Goal: Transaction & Acquisition: Purchase product/service

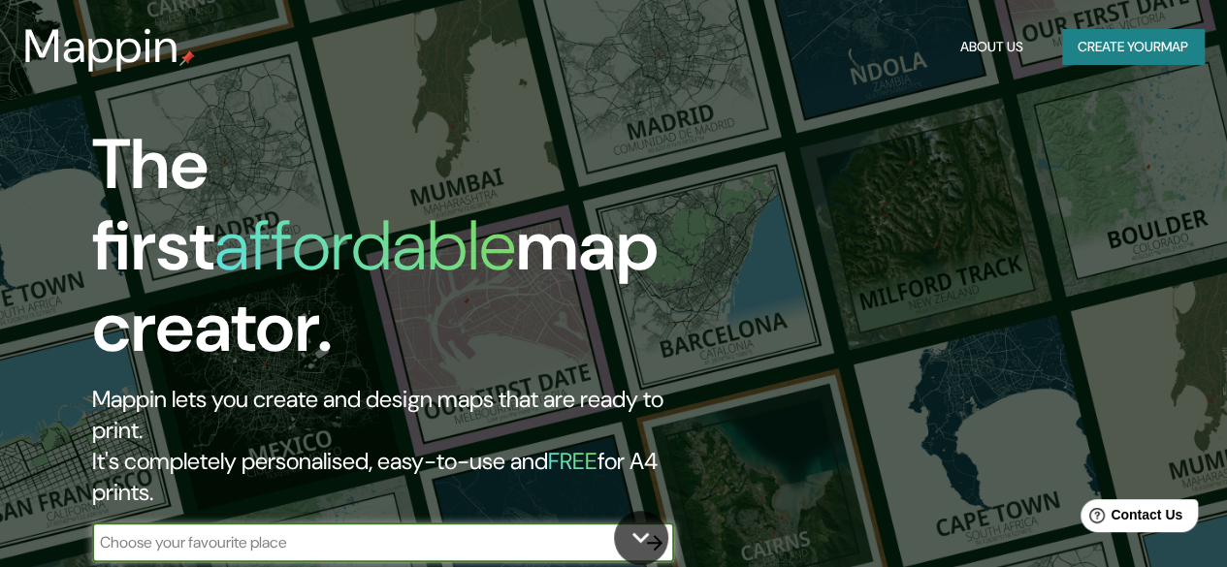
click at [219, 531] on input "text" at bounding box center [363, 542] width 543 height 22
type input "s"
click at [240, 531] on input "text" at bounding box center [363, 542] width 543 height 22
click at [656, 531] on icon "button" at bounding box center [654, 542] width 23 height 23
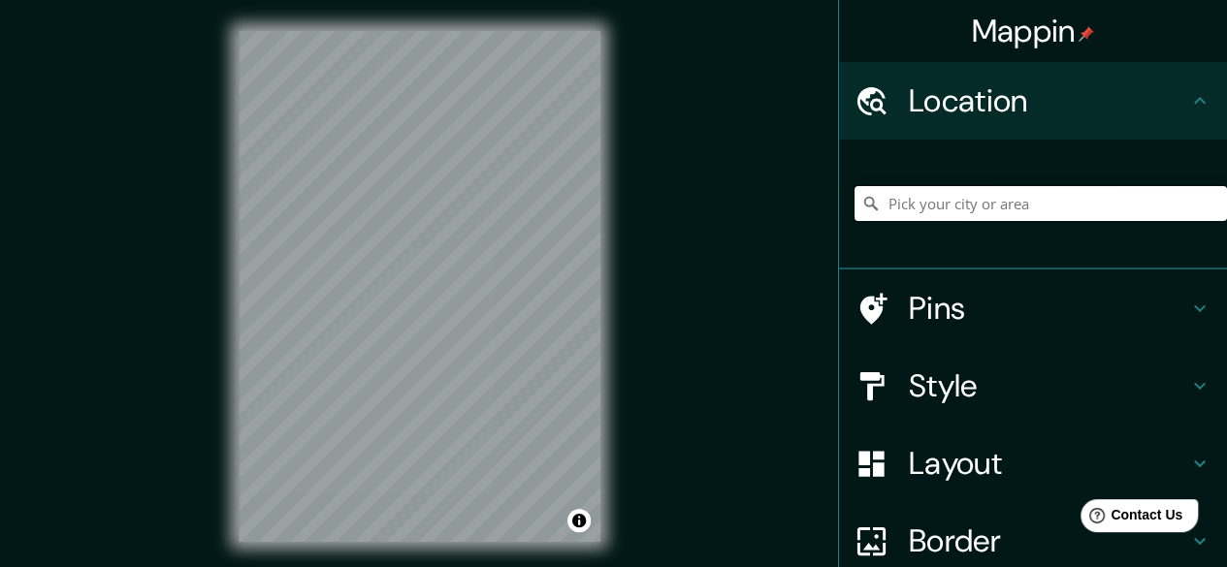
click at [887, 207] on input "Pick your city or area" at bounding box center [1040, 203] width 372 height 35
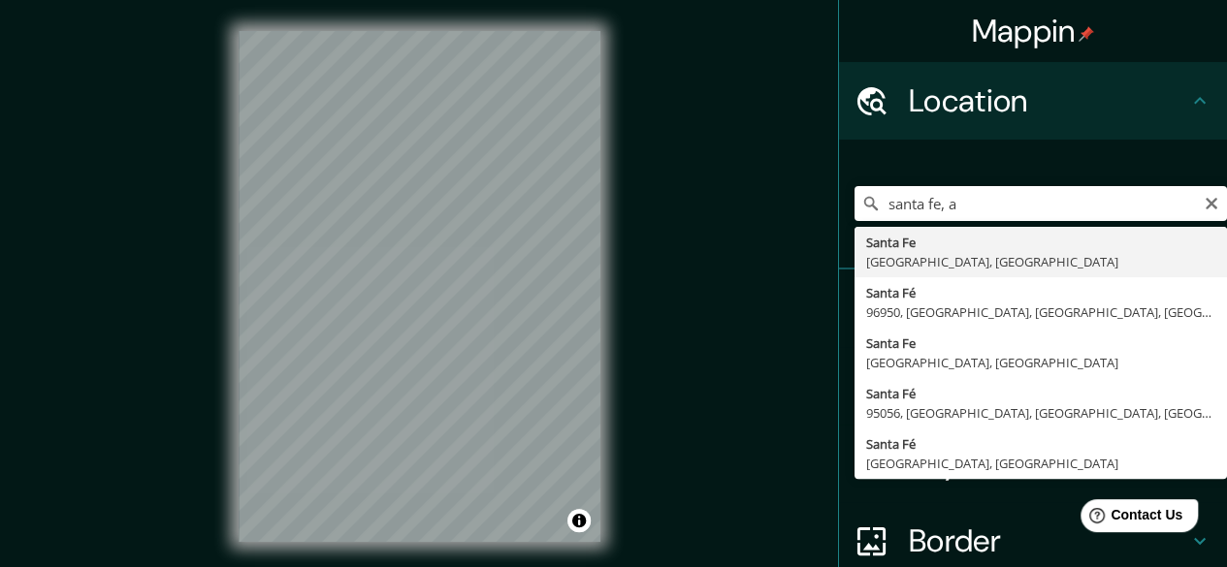
type input "[GEOGRAPHIC_DATA], [GEOGRAPHIC_DATA], [GEOGRAPHIC_DATA]"
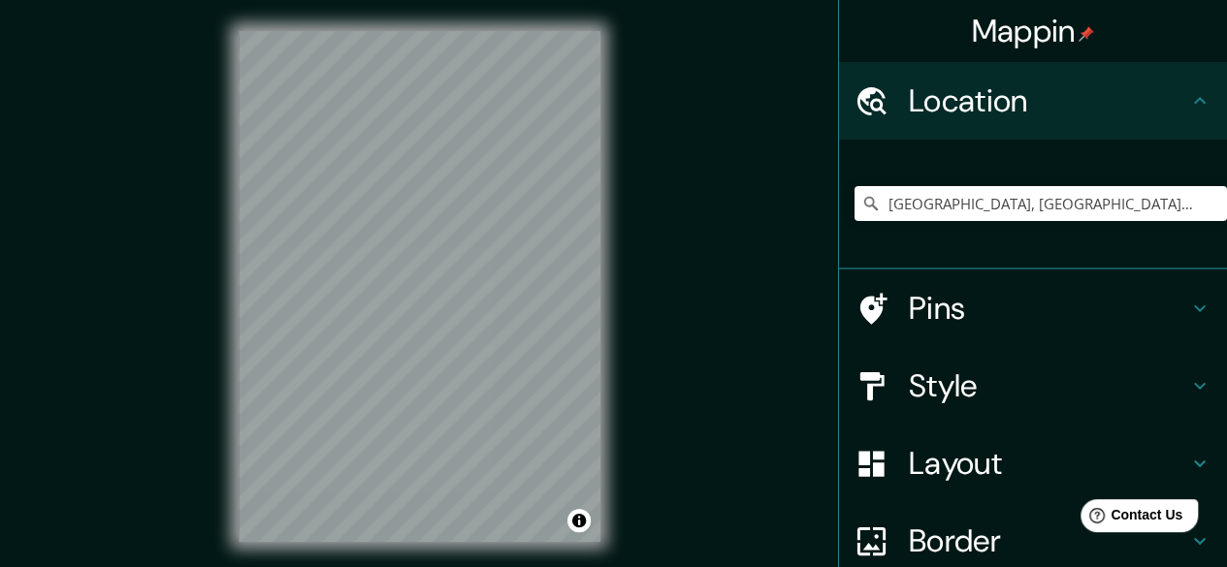
click at [952, 299] on h4 "Pins" at bounding box center [1048, 308] width 279 height 39
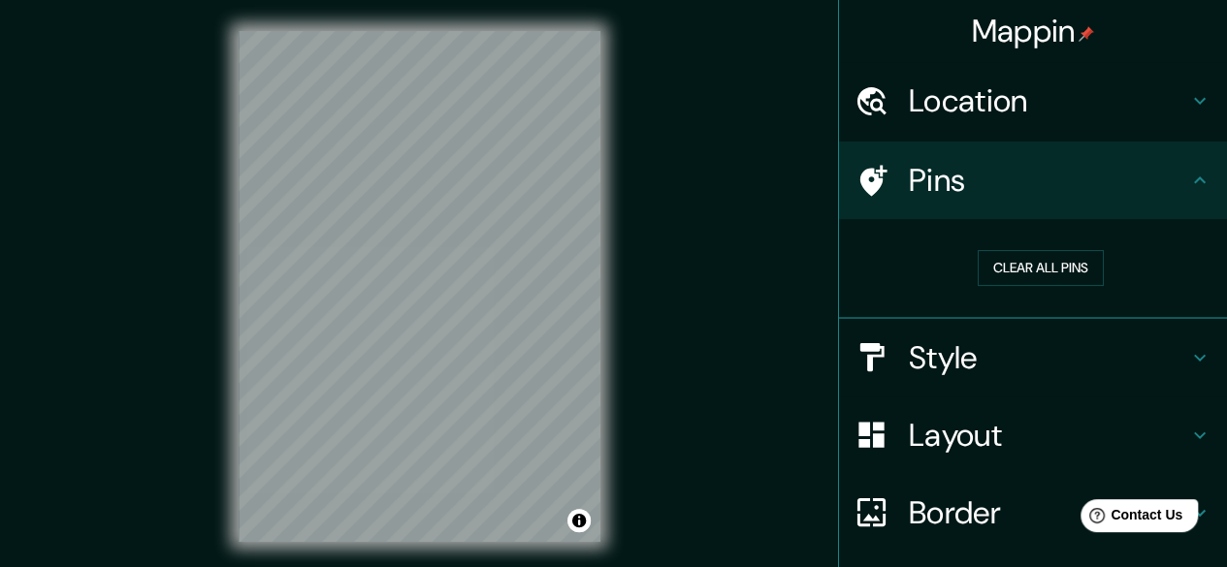
click at [1100, 199] on h4 "Pins" at bounding box center [1048, 180] width 279 height 39
click at [1192, 189] on icon at bounding box center [1199, 180] width 23 height 23
click at [1188, 367] on icon at bounding box center [1199, 357] width 23 height 23
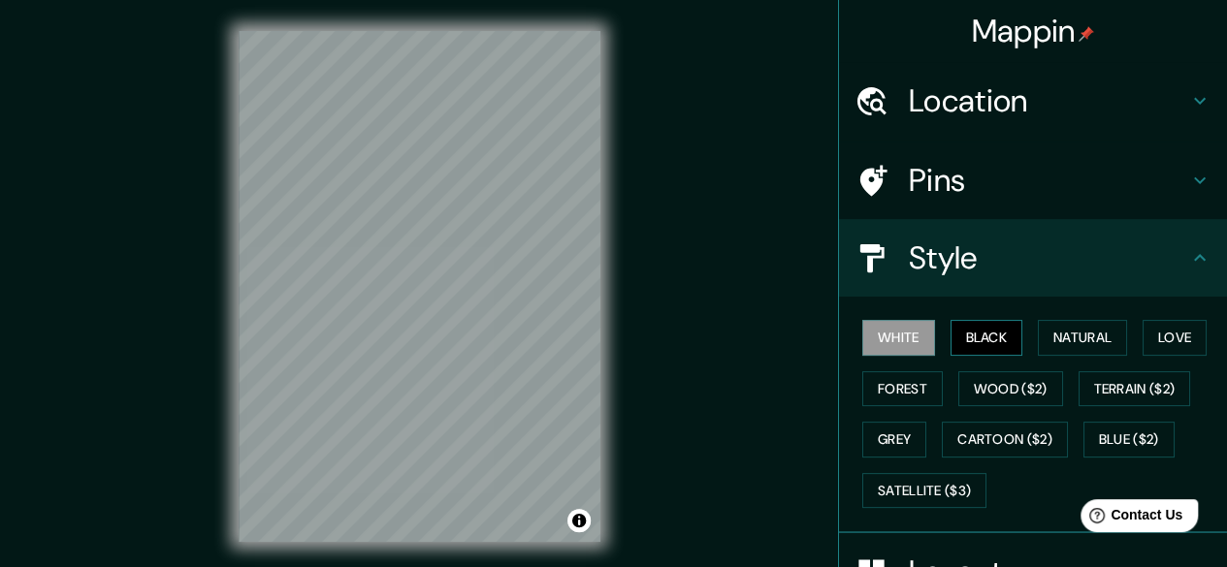
click at [950, 333] on button "Black" at bounding box center [986, 338] width 73 height 36
click at [890, 338] on button "White" at bounding box center [898, 338] width 73 height 36
click at [1063, 336] on button "Natural" at bounding box center [1082, 338] width 89 height 36
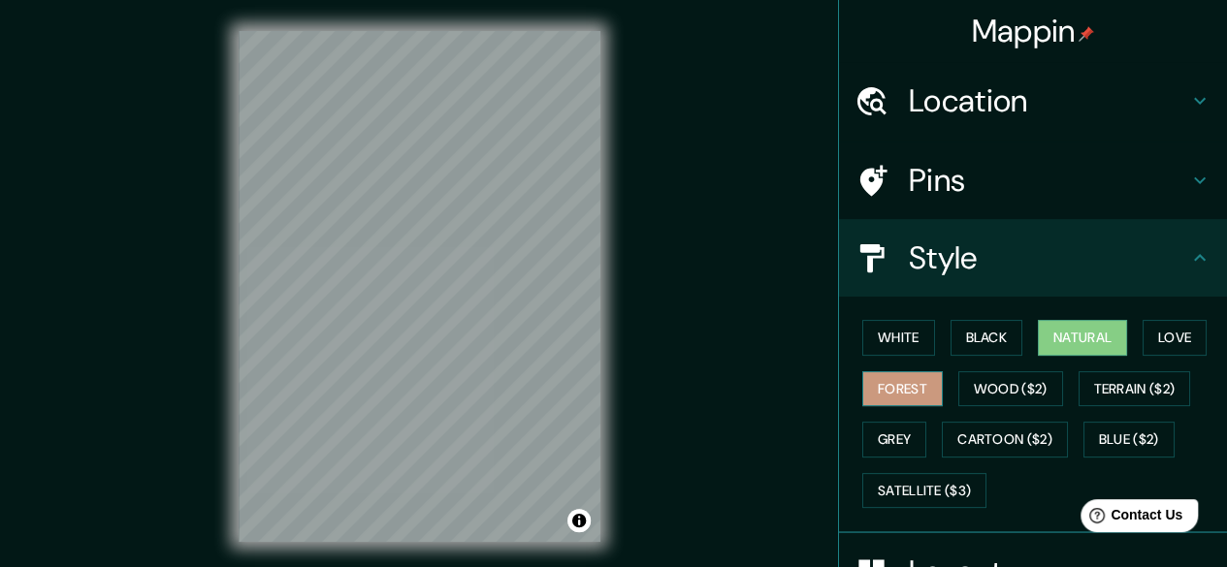
click at [911, 372] on button "Forest" at bounding box center [902, 389] width 80 height 36
click at [882, 341] on button "White" at bounding box center [898, 338] width 73 height 36
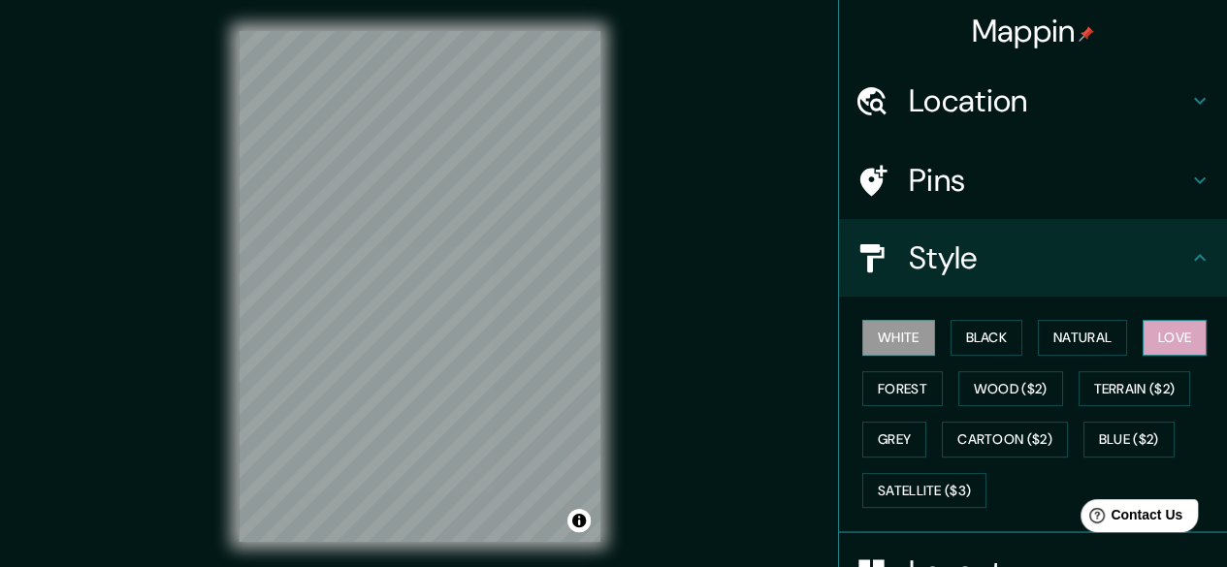
click at [1142, 337] on button "Love" at bounding box center [1174, 338] width 64 height 36
click at [862, 434] on button "Grey" at bounding box center [894, 440] width 64 height 36
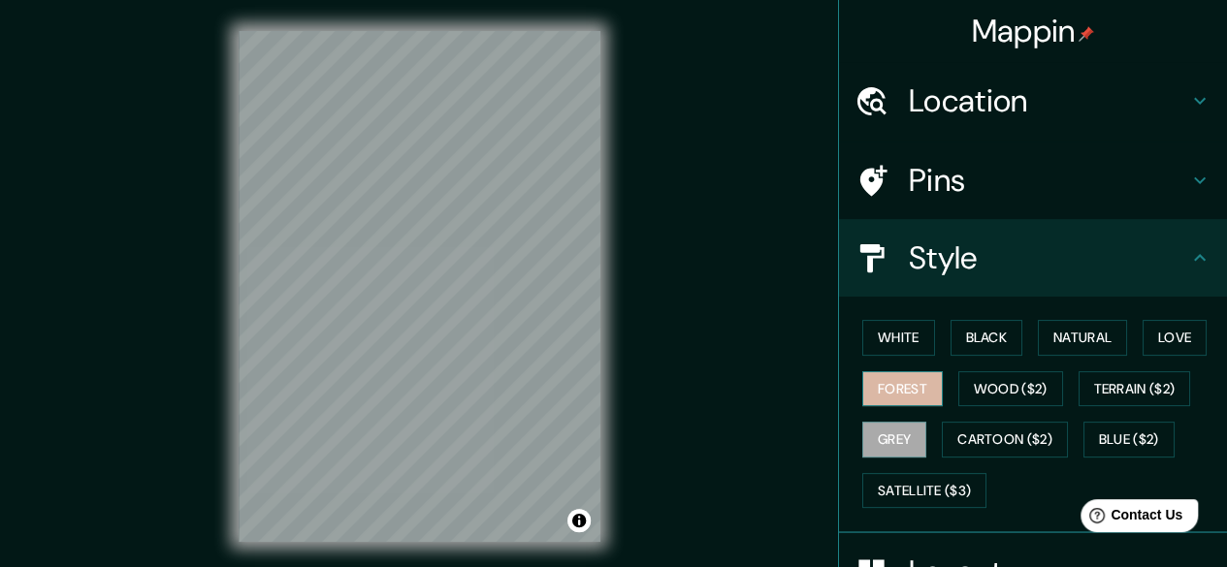
click at [883, 391] on button "Forest" at bounding box center [902, 389] width 80 height 36
click at [887, 415] on div "White Black Natural Love Forest Wood ($2) Terrain ($2) Grey Cartoon ($2) Blue (…" at bounding box center [1040, 414] width 372 height 204
click at [894, 425] on button "Grey" at bounding box center [894, 440] width 64 height 36
click at [902, 342] on button "White" at bounding box center [898, 338] width 73 height 36
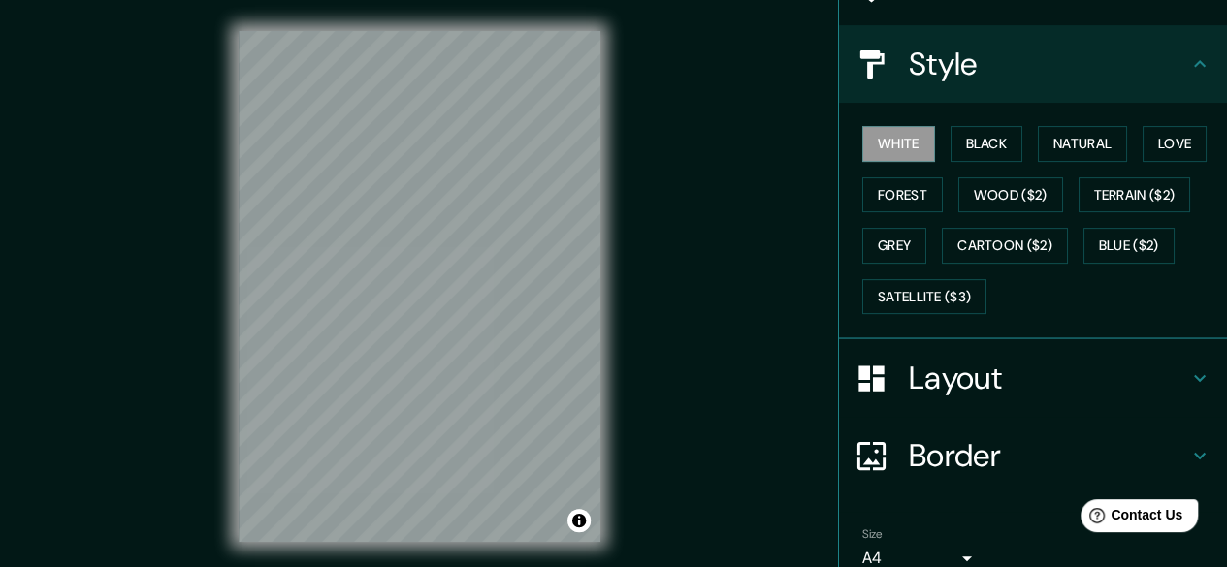
click at [1001, 381] on h4 "Layout" at bounding box center [1048, 378] width 279 height 39
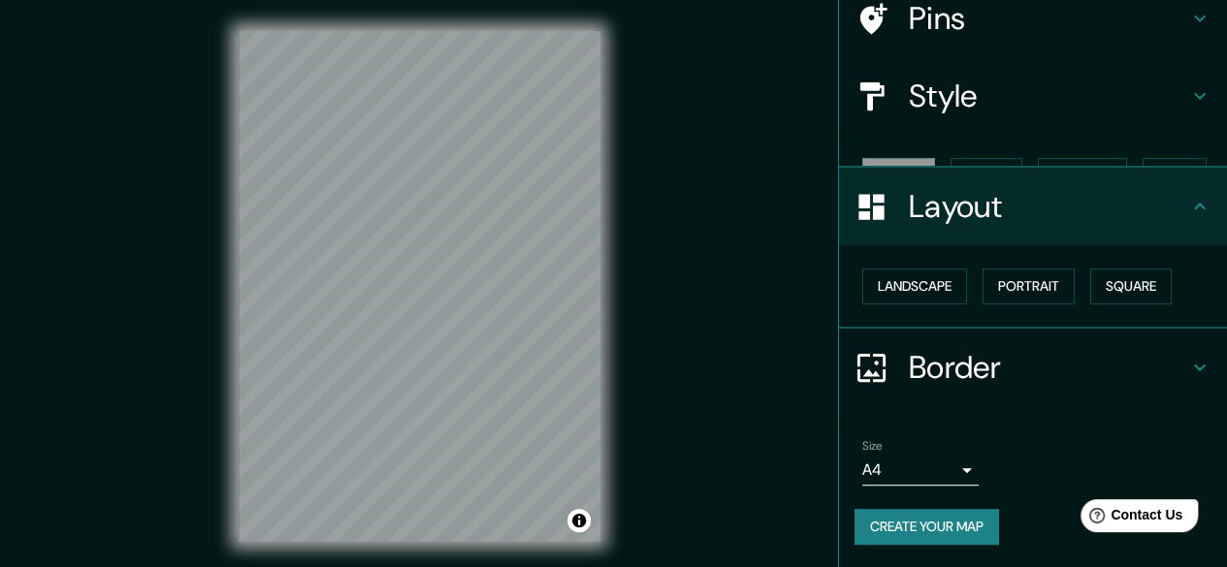
scroll to position [128, 0]
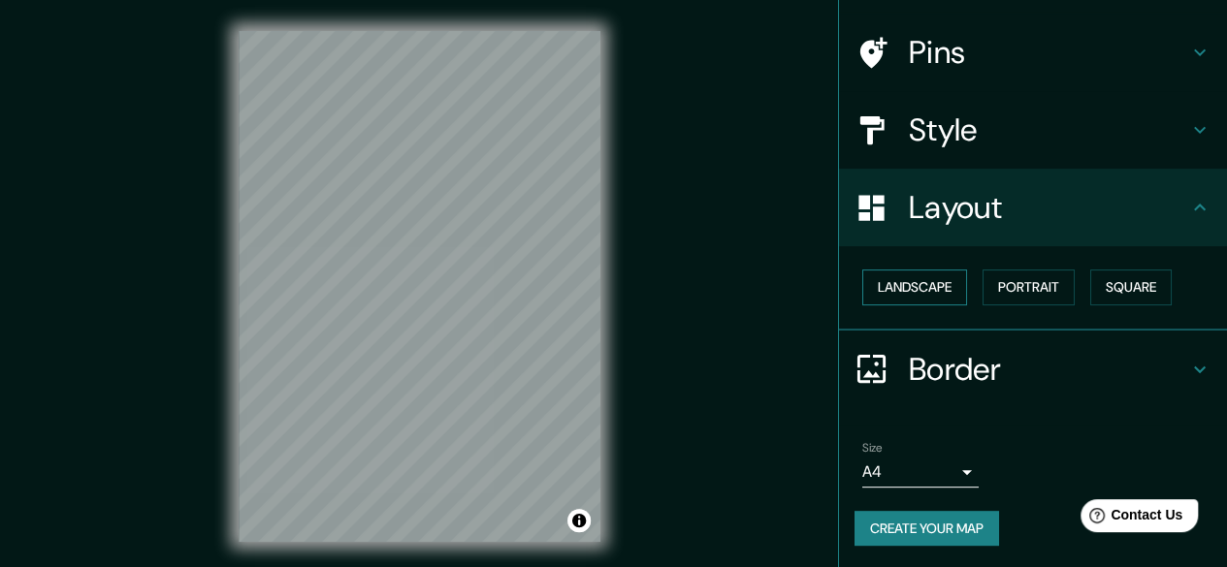
click at [917, 293] on button "Landscape" at bounding box center [914, 288] width 105 height 36
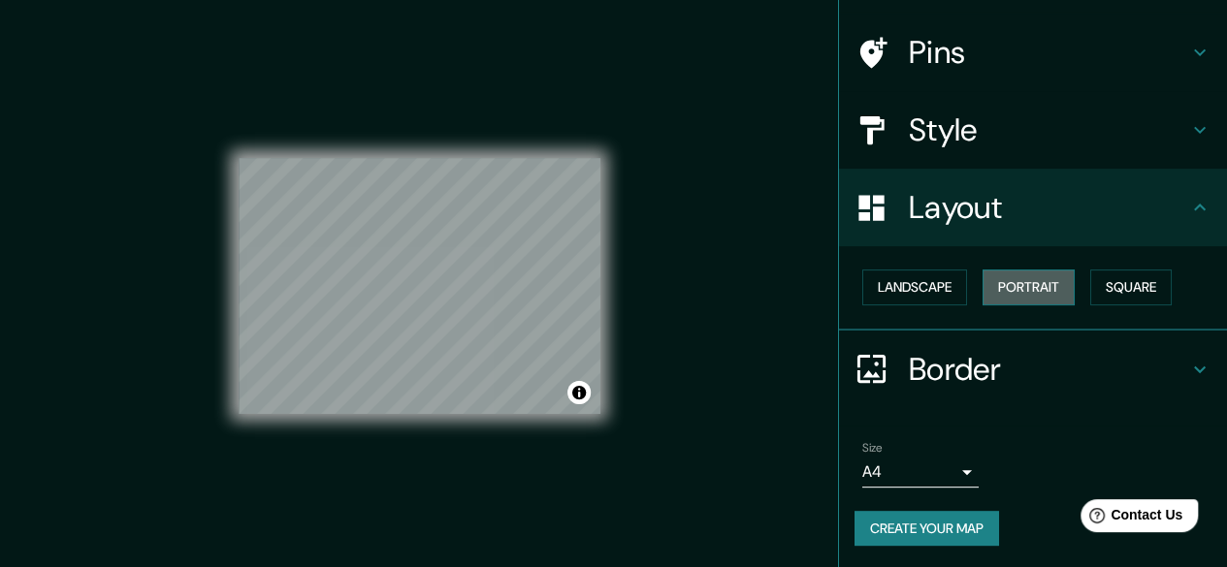
click at [1001, 286] on button "Portrait" at bounding box center [1028, 288] width 92 height 36
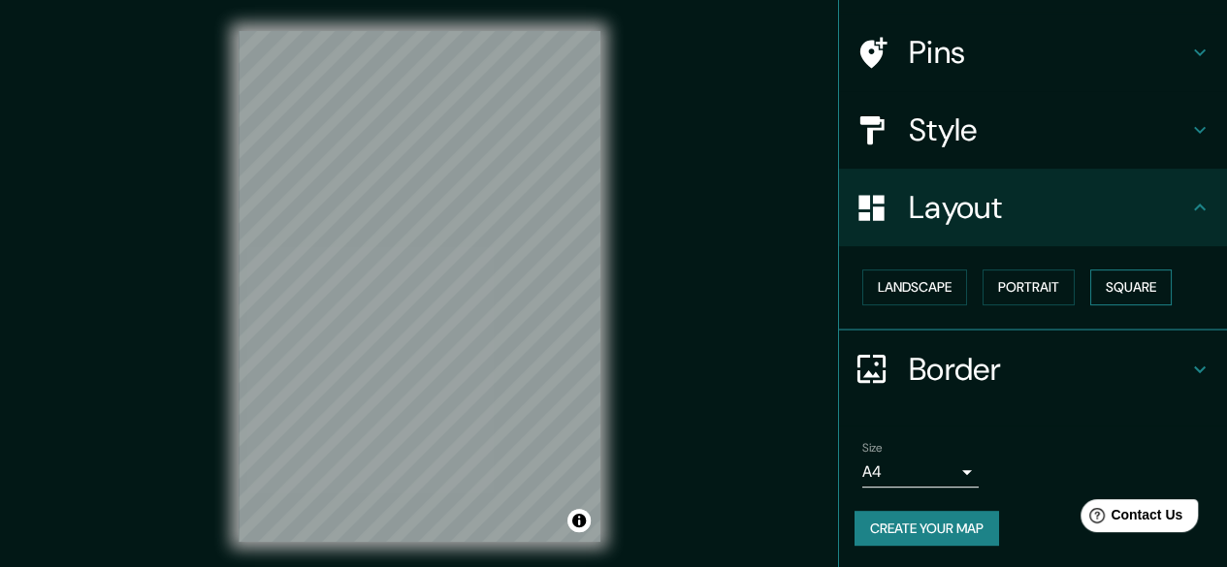
click at [1113, 284] on button "Square" at bounding box center [1130, 288] width 81 height 36
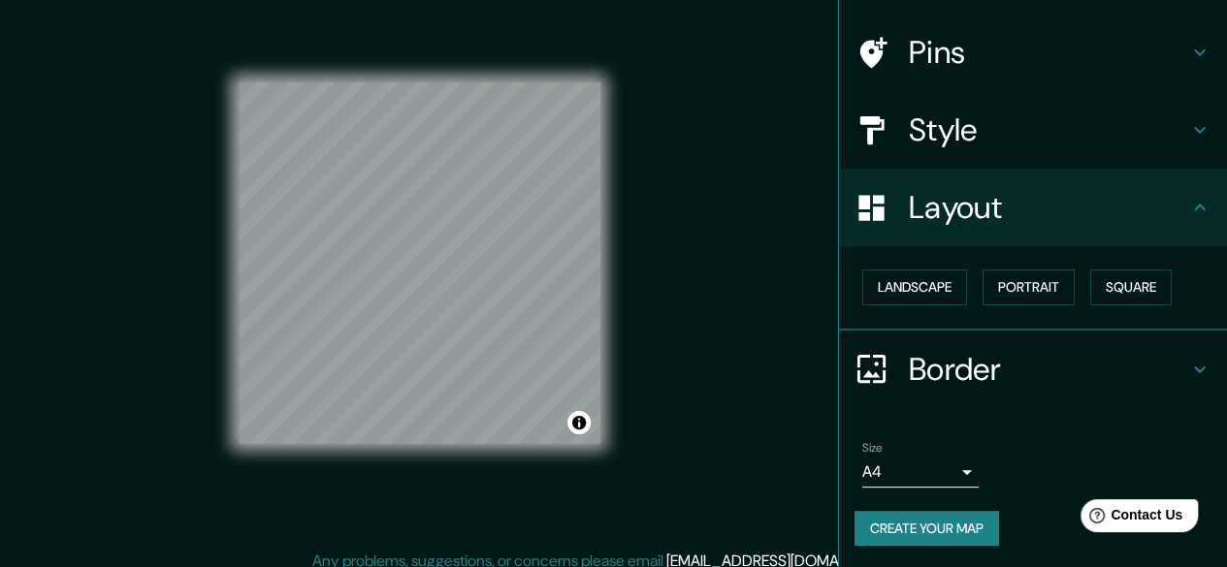
scroll to position [36, 0]
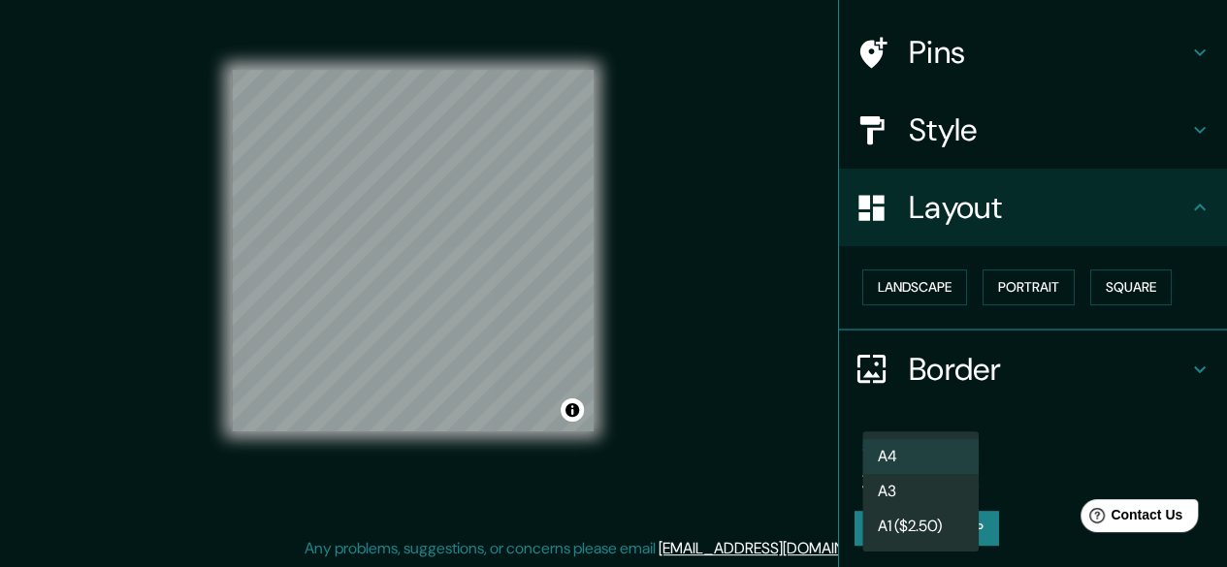
click at [931, 468] on body "Mappin Location [GEOGRAPHIC_DATA], [GEOGRAPHIC_DATA], [GEOGRAPHIC_DATA] Pins St…" at bounding box center [613, 247] width 1227 height 567
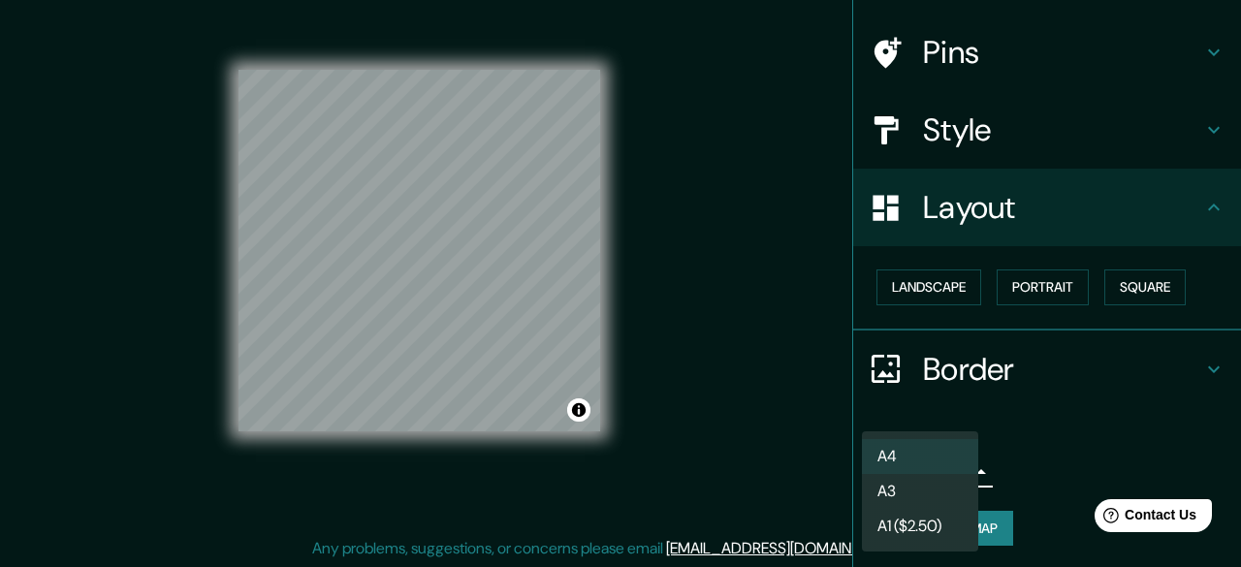
click at [1024, 441] on div at bounding box center [620, 283] width 1241 height 567
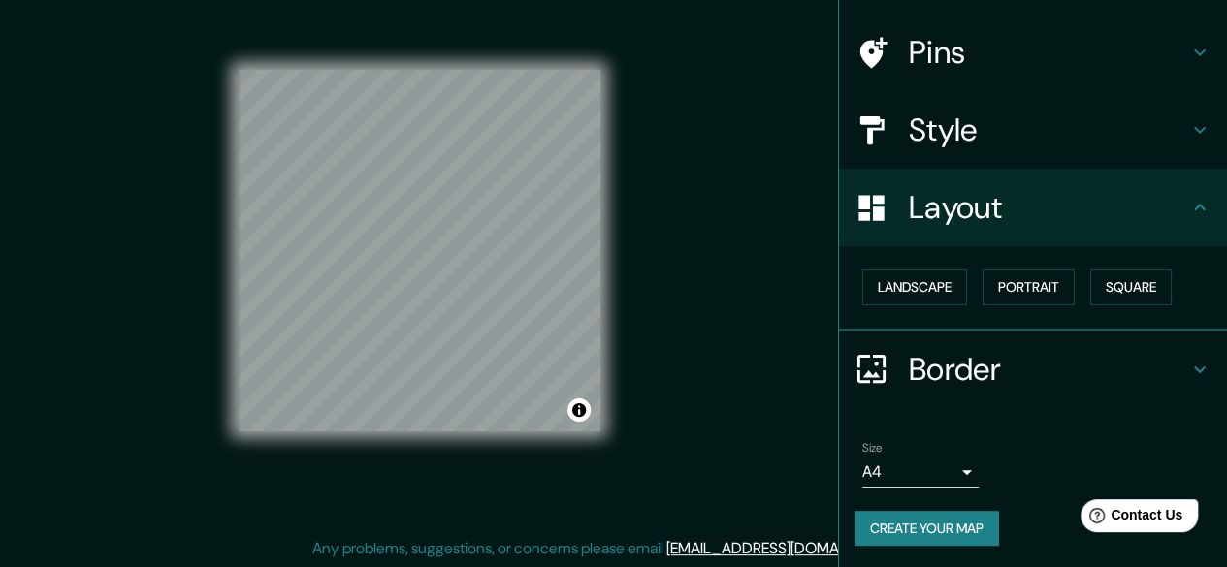
drag, startPoint x: 1115, startPoint y: 356, endPoint x: 1130, endPoint y: 359, distance: 14.8
click at [1116, 356] on h4 "Border" at bounding box center [1048, 369] width 279 height 39
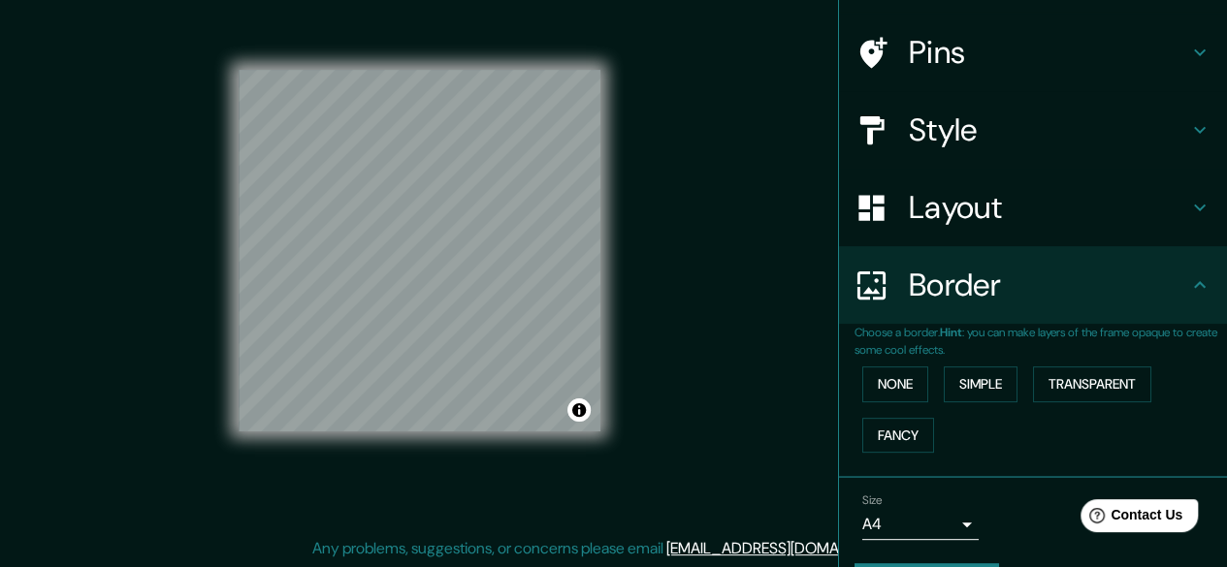
click at [1122, 319] on div "Border" at bounding box center [1033, 285] width 388 height 78
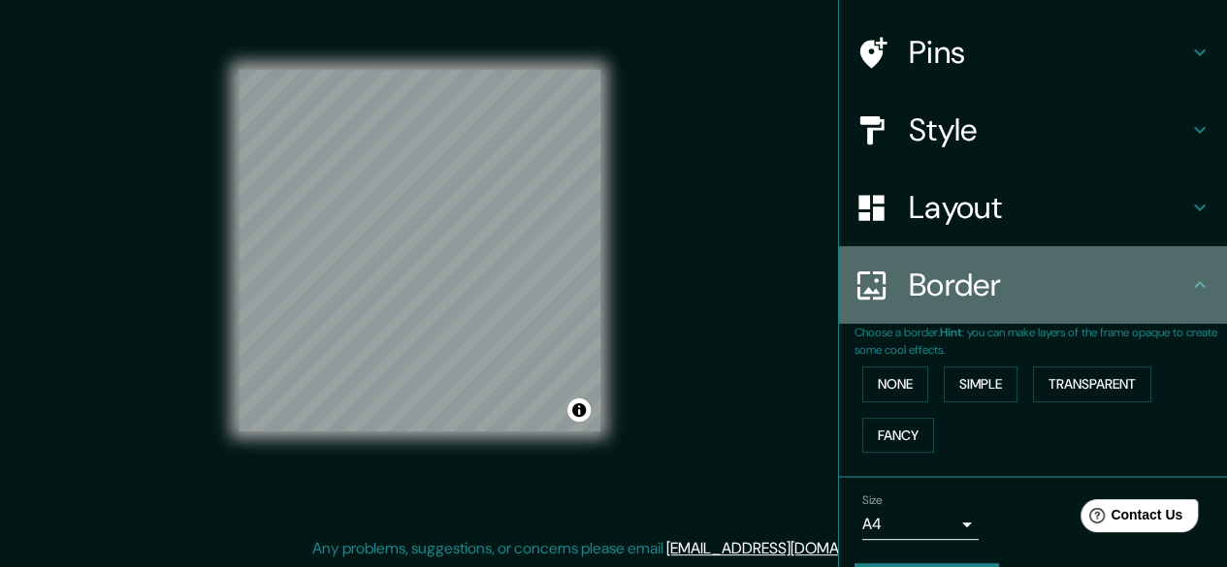
click at [1179, 305] on div "Border" at bounding box center [1033, 285] width 388 height 78
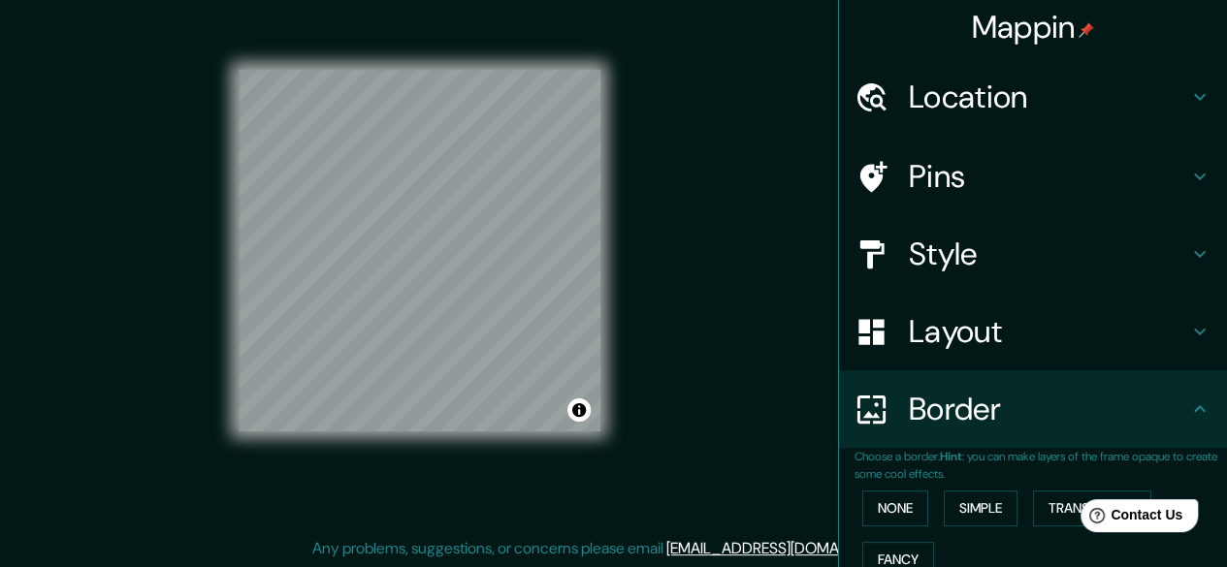
scroll to position [0, 0]
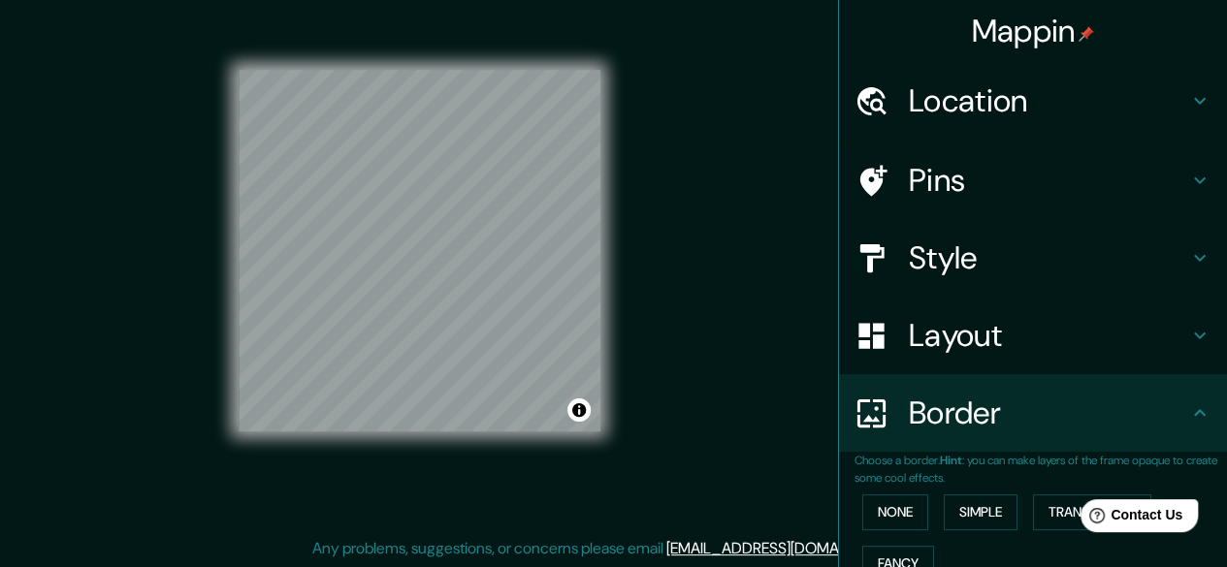
click at [1080, 110] on h4 "Location" at bounding box center [1048, 100] width 279 height 39
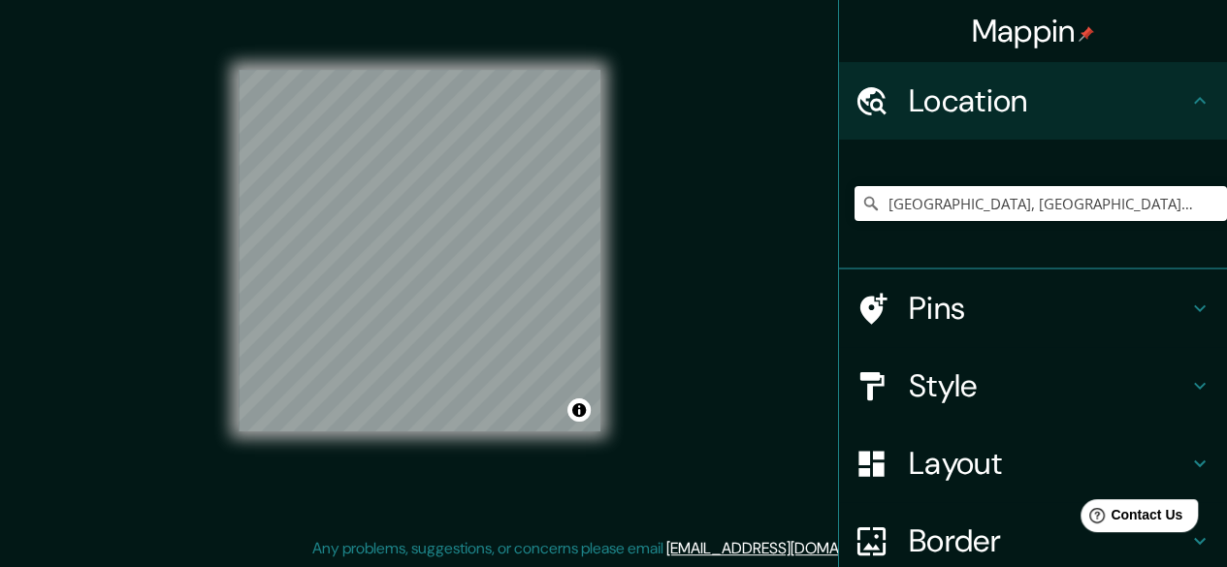
click at [1121, 119] on h4 "Location" at bounding box center [1048, 100] width 279 height 39
click at [1058, 321] on h4 "Pins" at bounding box center [1048, 308] width 279 height 39
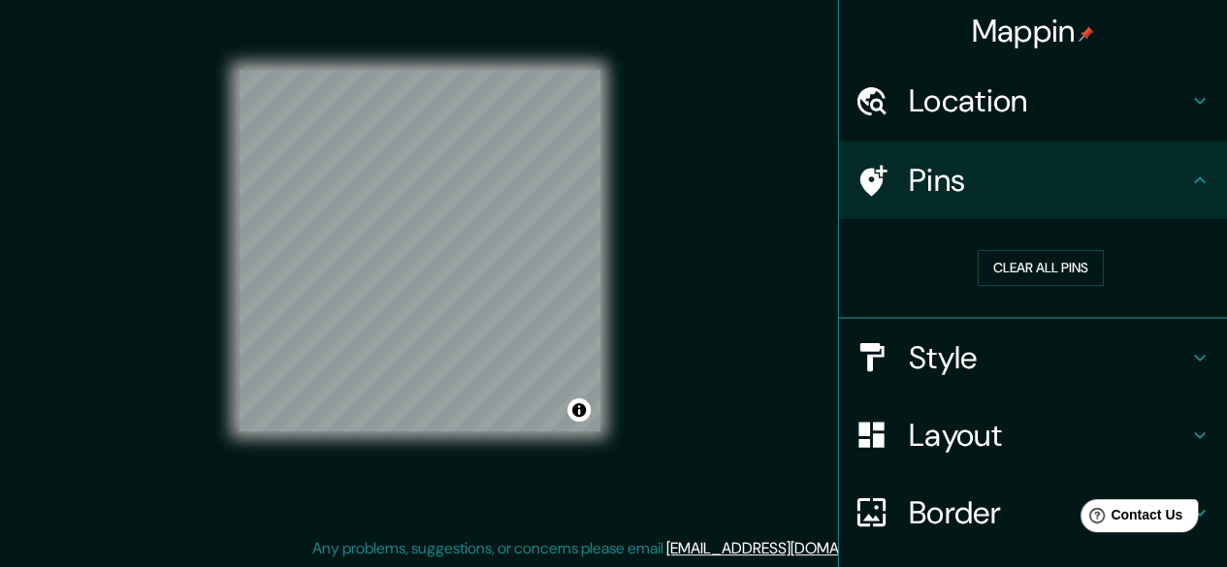
click at [698, 434] on div "Mappin Location [GEOGRAPHIC_DATA], [GEOGRAPHIC_DATA], [GEOGRAPHIC_DATA] Pins Cl…" at bounding box center [613, 266] width 1227 height 604
drag, startPoint x: 614, startPoint y: 232, endPoint x: 617, endPoint y: 222, distance: 10.1
click at [711, 192] on div "Mappin Location [GEOGRAPHIC_DATA], [GEOGRAPHIC_DATA], [GEOGRAPHIC_DATA] Pins Cl…" at bounding box center [613, 266] width 1227 height 604
